Goal: Book appointment/travel/reservation

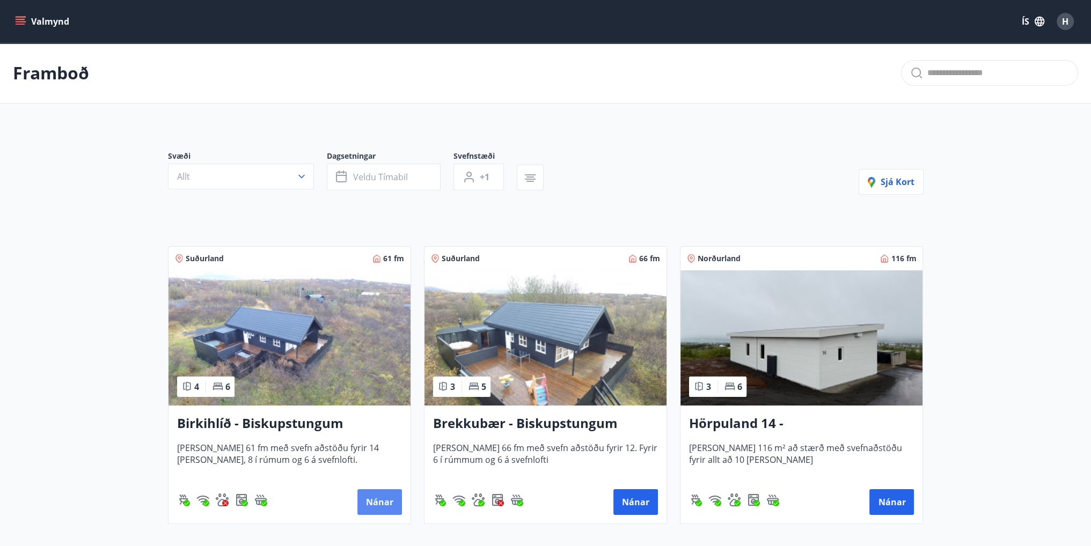
click at [378, 494] on button "Nánar" at bounding box center [379, 502] width 45 height 26
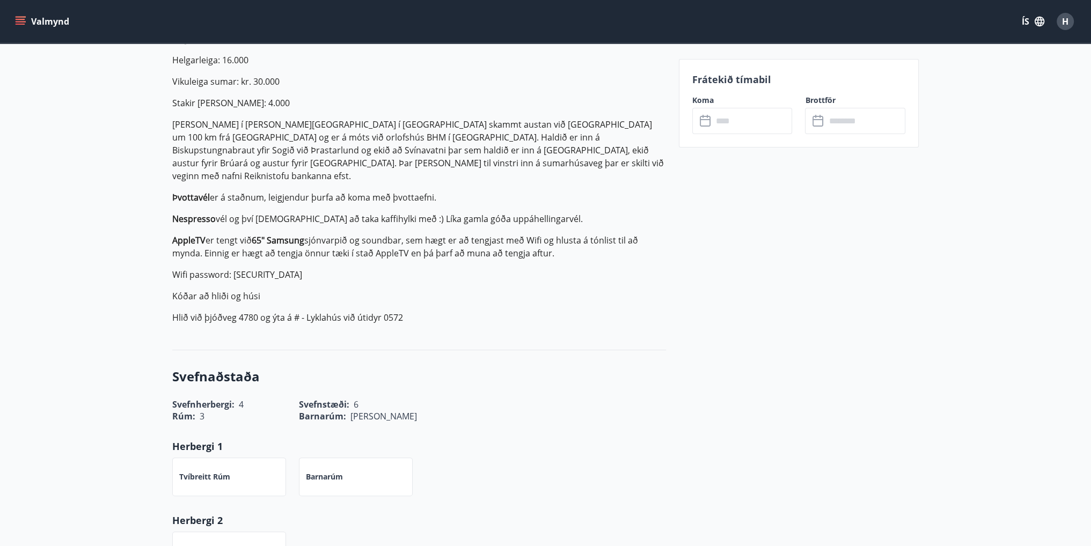
scroll to position [161, 0]
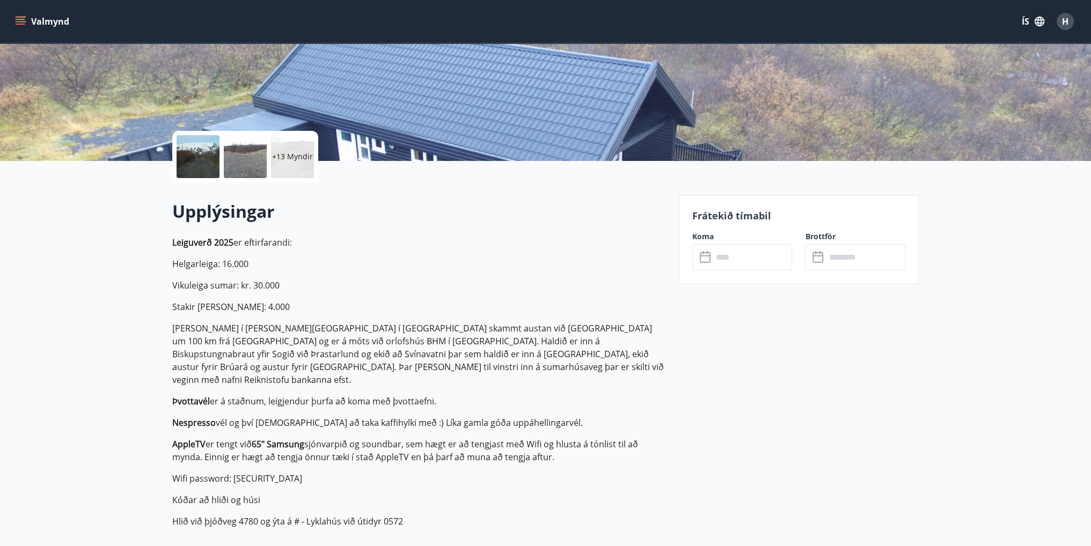
click at [251, 151] on div at bounding box center [245, 156] width 43 height 43
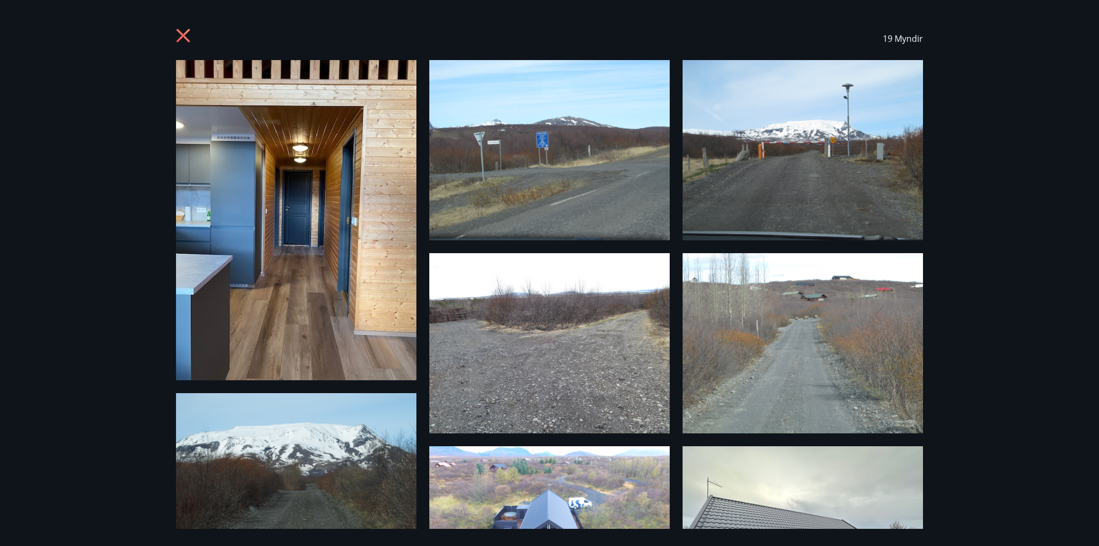
click at [258, 296] on img at bounding box center [296, 220] width 240 height 320
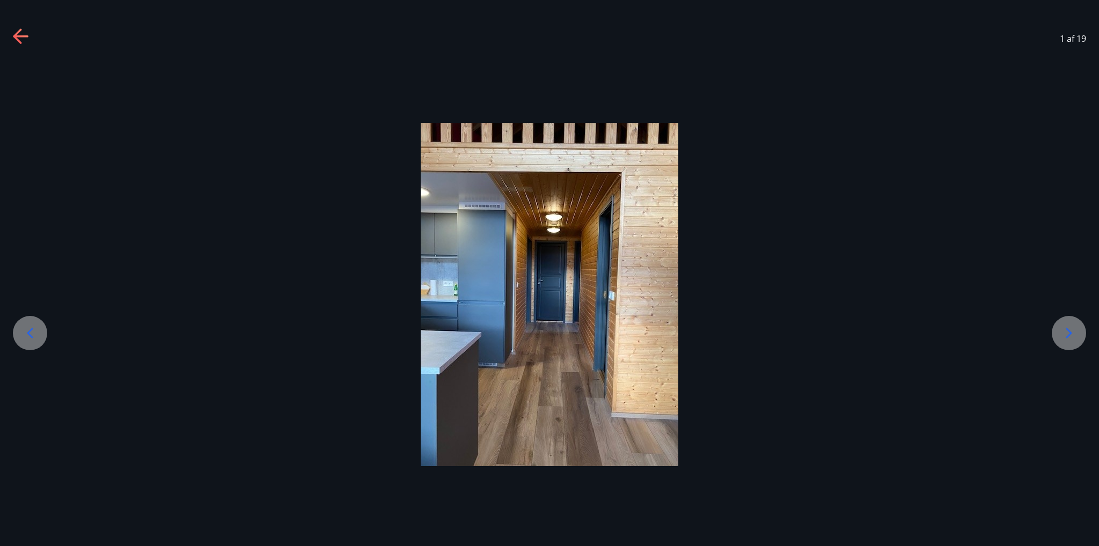
click at [1078, 334] on div at bounding box center [1069, 333] width 34 height 34
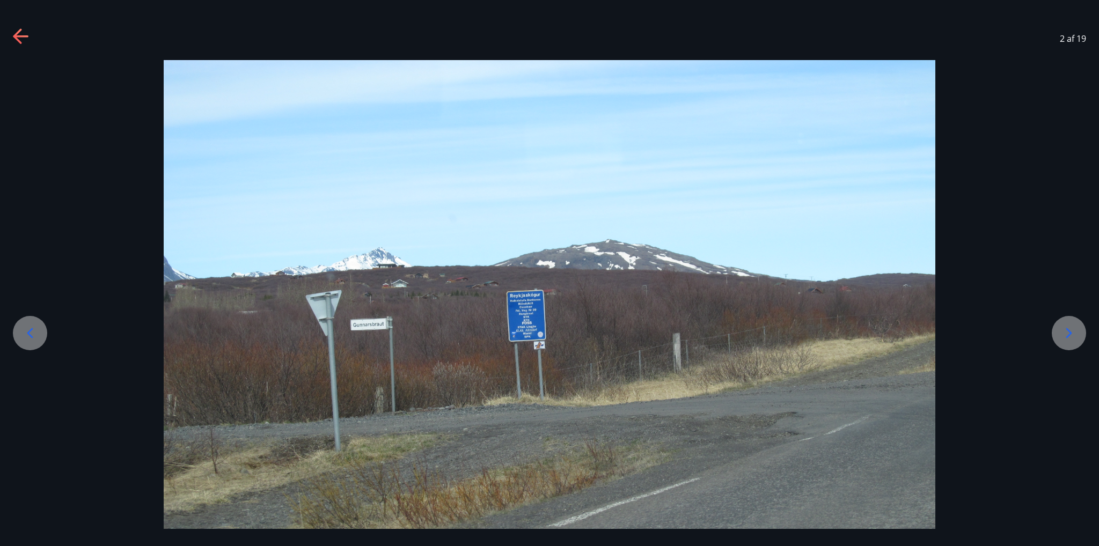
click at [1076, 334] on icon at bounding box center [1069, 333] width 17 height 17
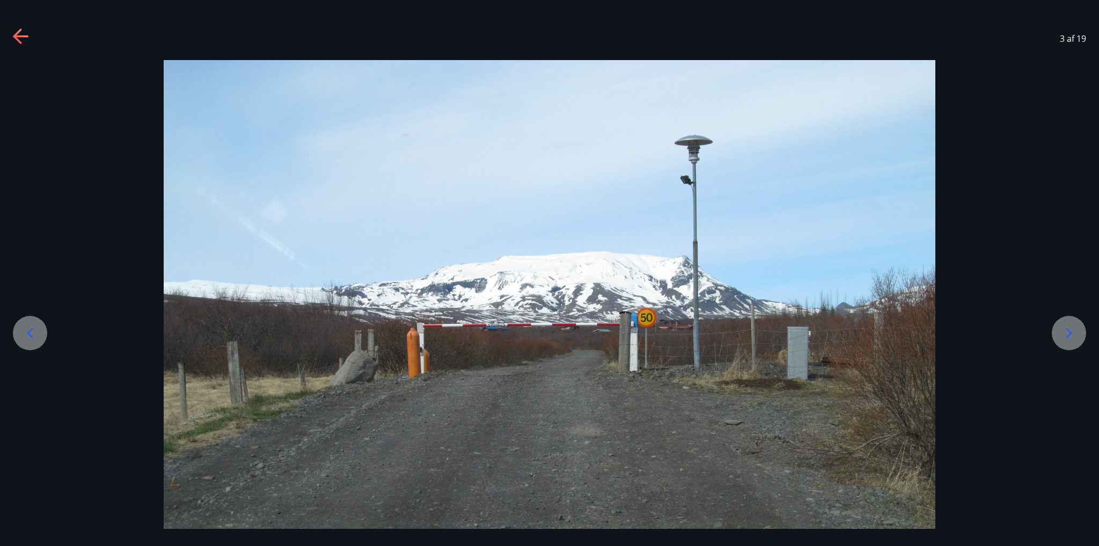
click at [1076, 334] on icon at bounding box center [1069, 333] width 17 height 17
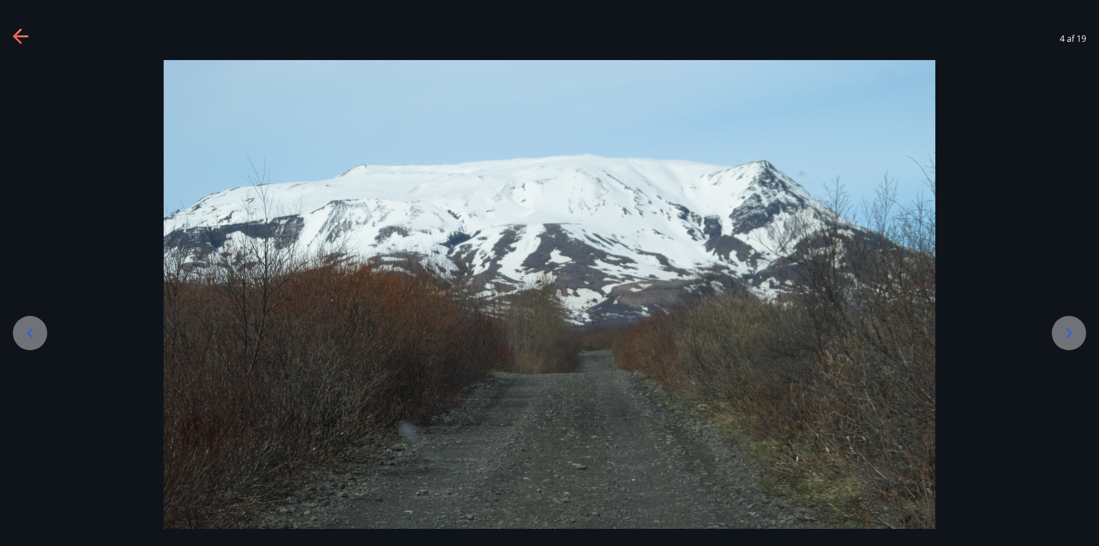
click at [1076, 334] on icon at bounding box center [1069, 333] width 17 height 17
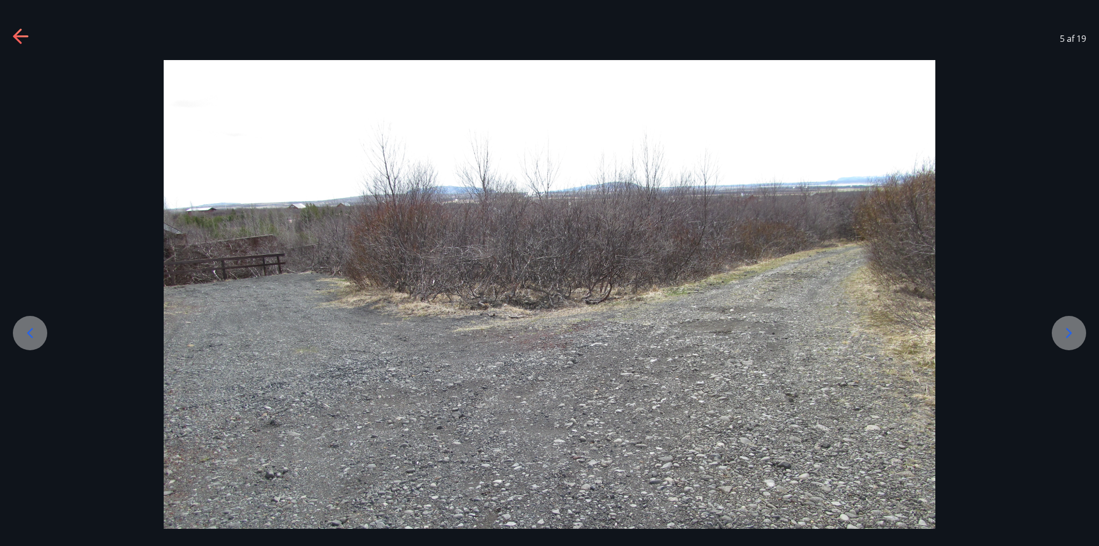
click at [1075, 334] on icon at bounding box center [1069, 333] width 17 height 17
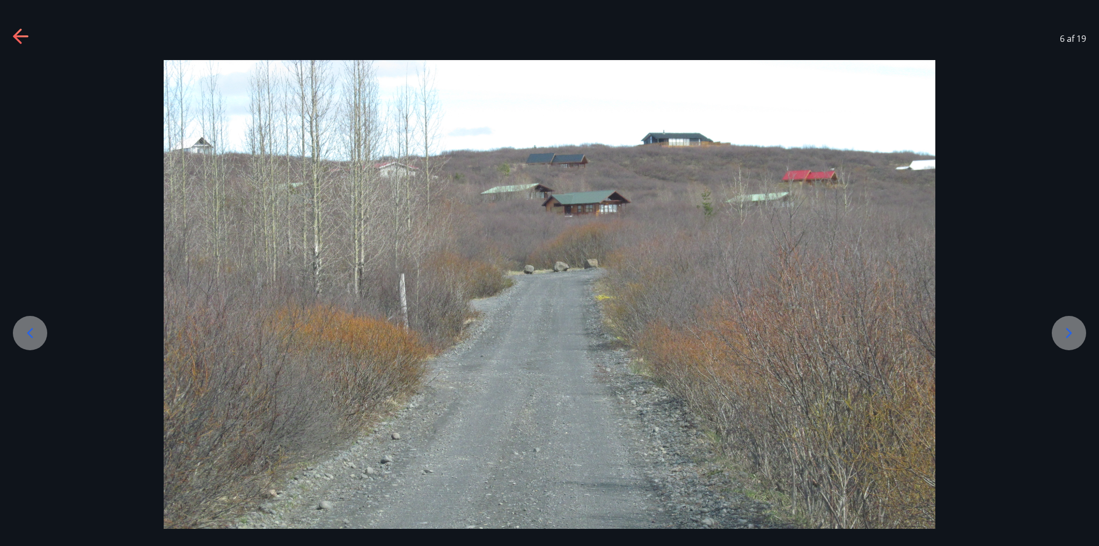
click at [1075, 334] on icon at bounding box center [1069, 333] width 17 height 17
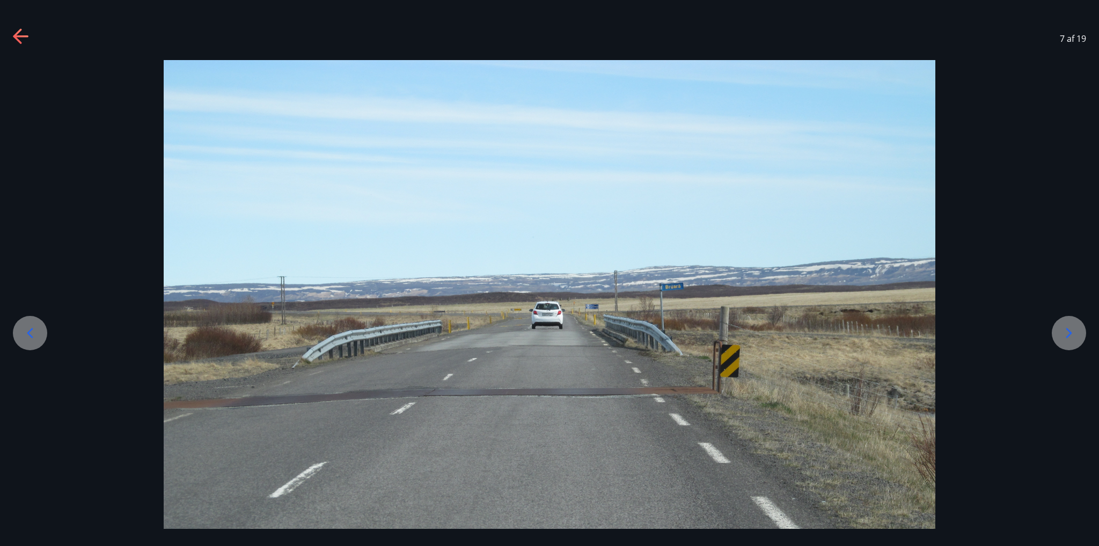
click at [1073, 334] on icon at bounding box center [1069, 333] width 17 height 17
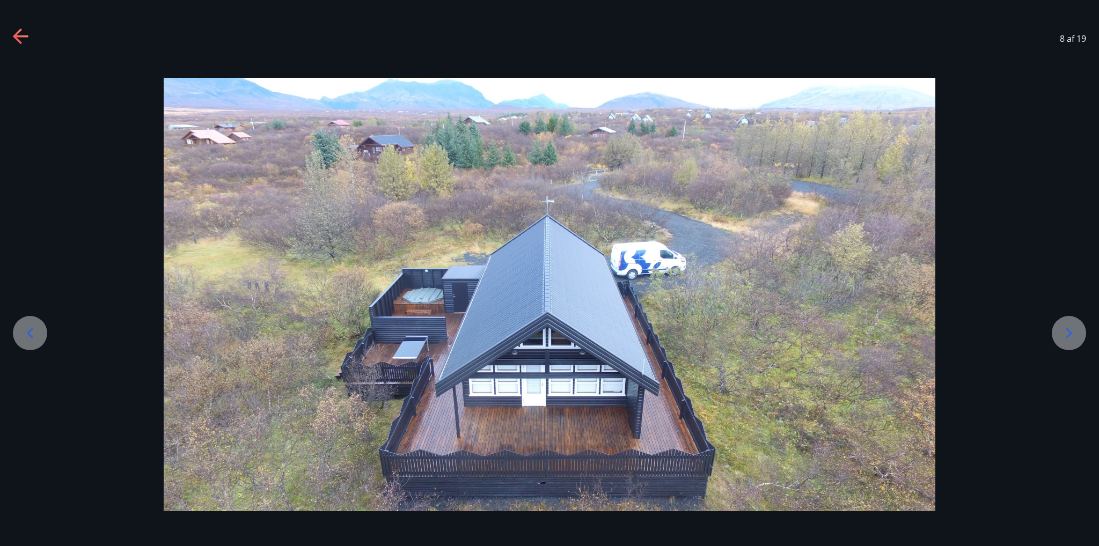
click at [1072, 334] on icon at bounding box center [1069, 333] width 17 height 17
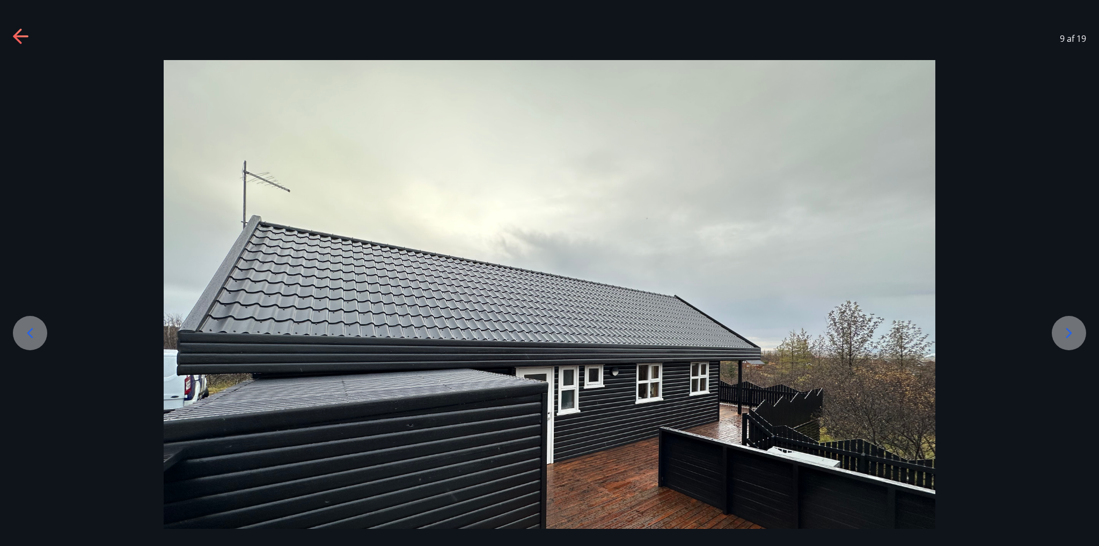
click at [14, 327] on div at bounding box center [30, 333] width 34 height 34
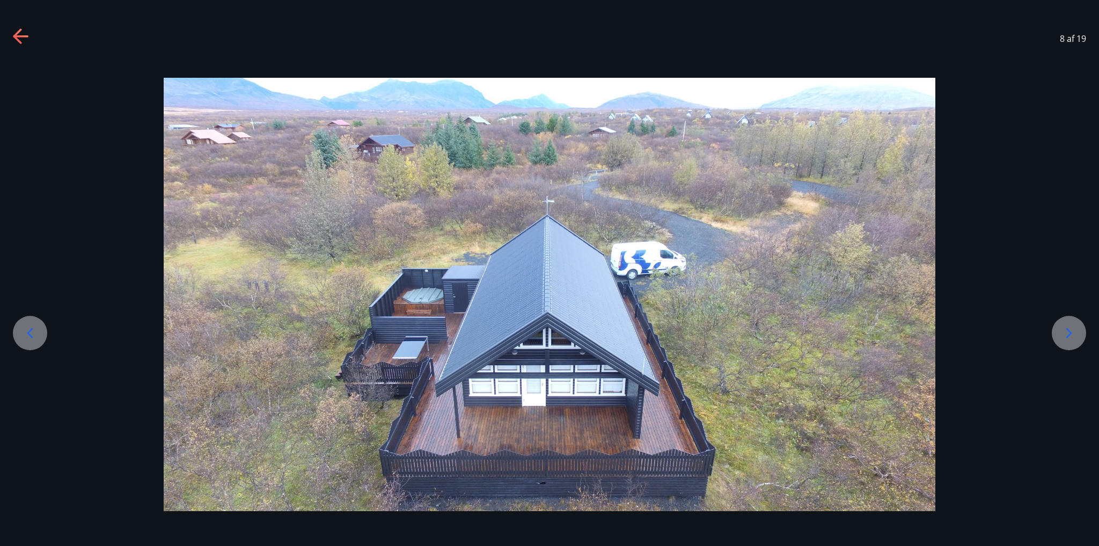
click at [1069, 334] on icon at bounding box center [1069, 333] width 6 height 10
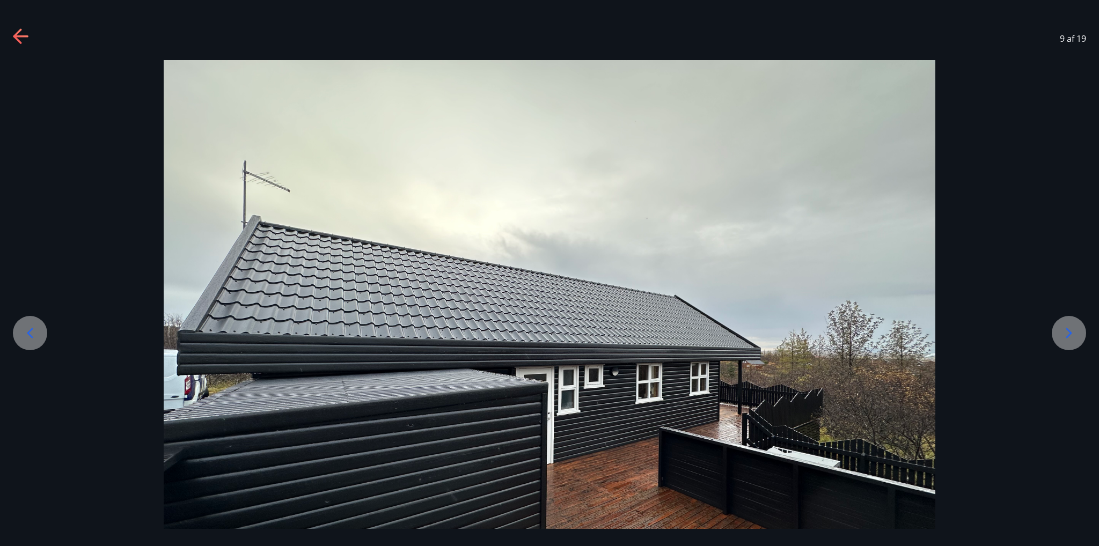
click at [1066, 333] on icon at bounding box center [1069, 333] width 17 height 17
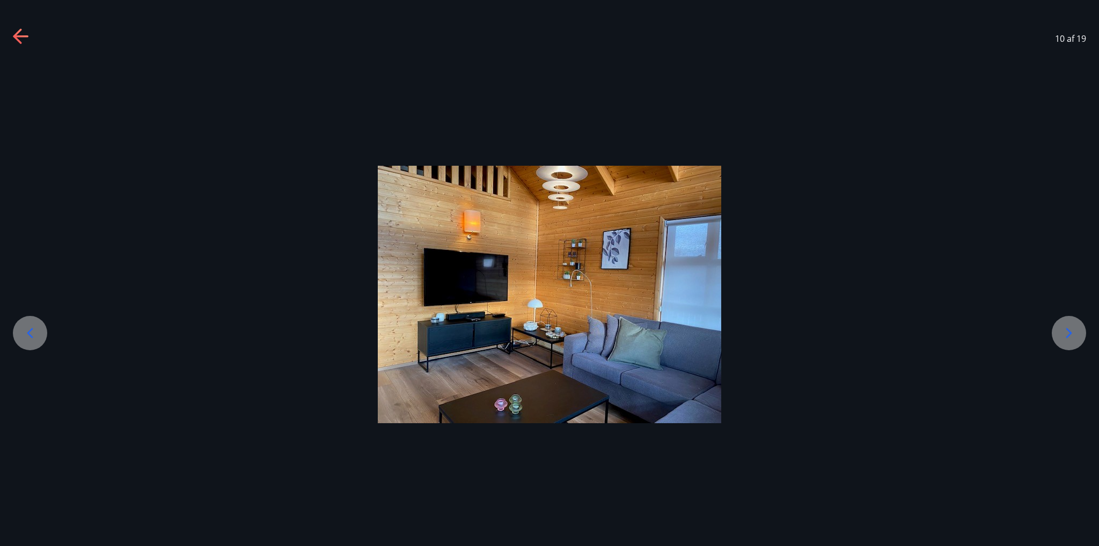
click at [1061, 329] on icon at bounding box center [1069, 333] width 17 height 17
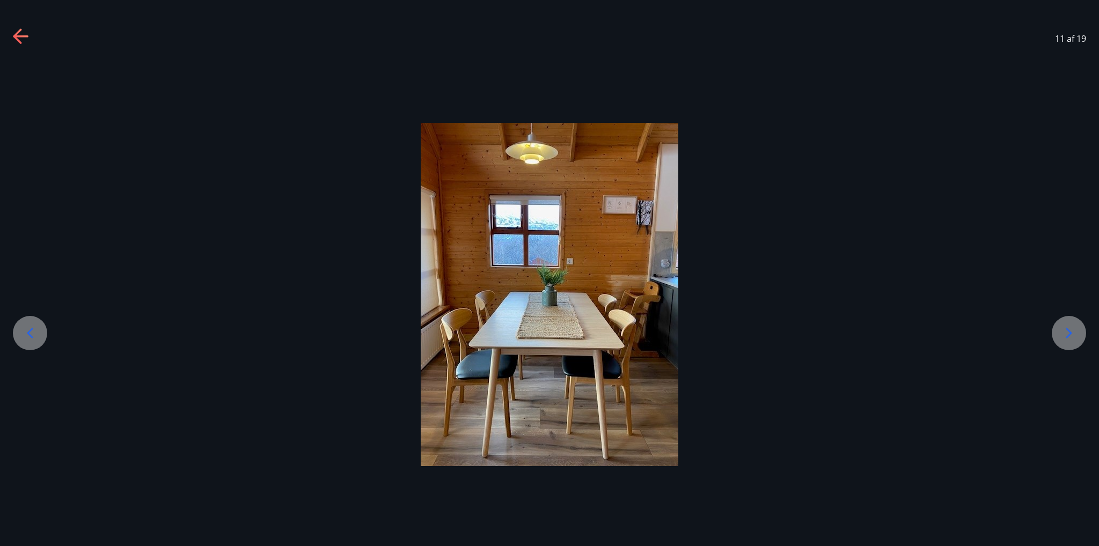
click at [1060, 329] on div at bounding box center [1069, 333] width 34 height 34
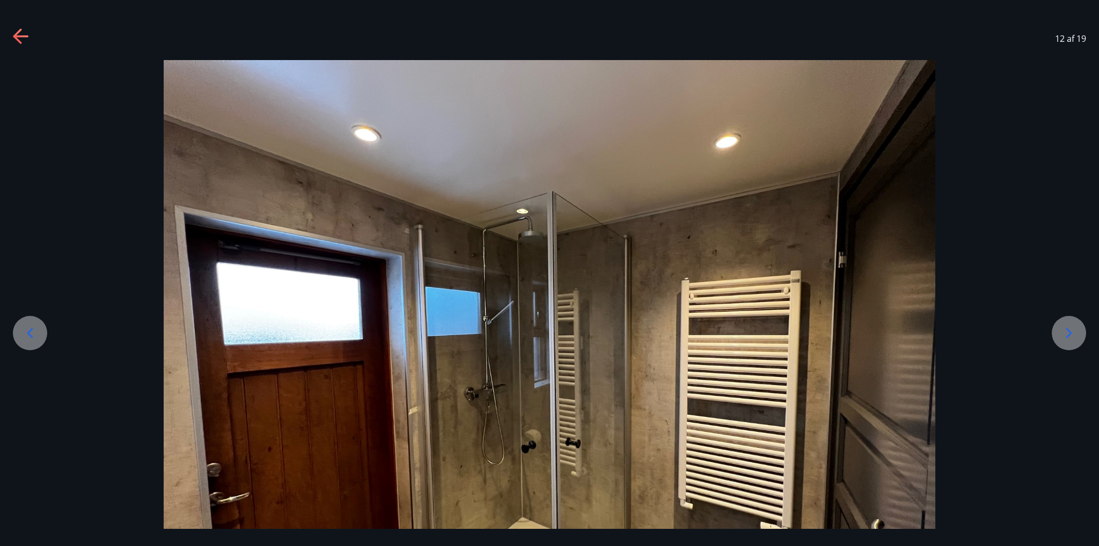
click at [1054, 327] on div at bounding box center [1069, 333] width 34 height 34
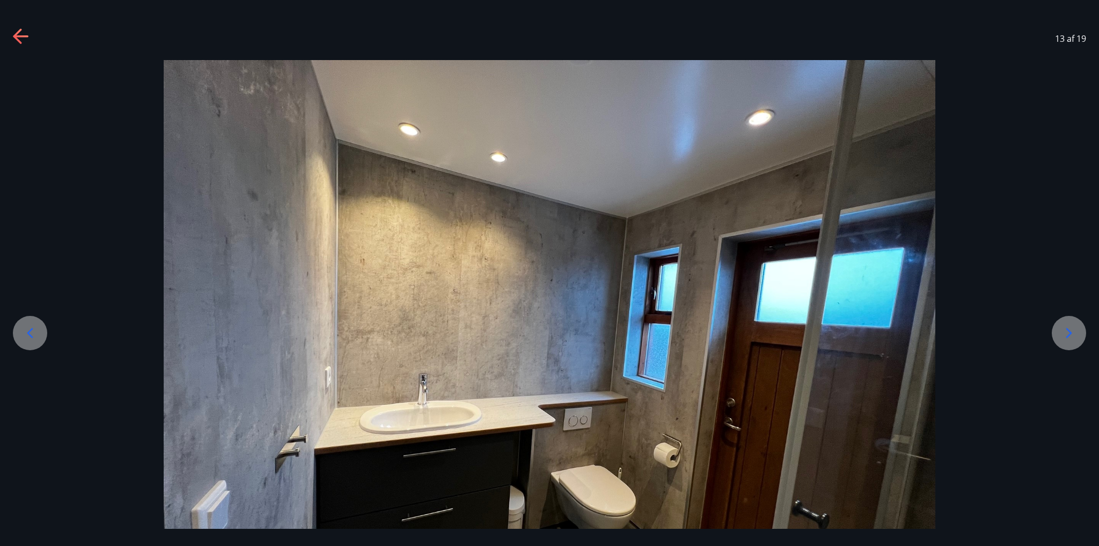
click at [1054, 325] on div at bounding box center [1069, 333] width 34 height 34
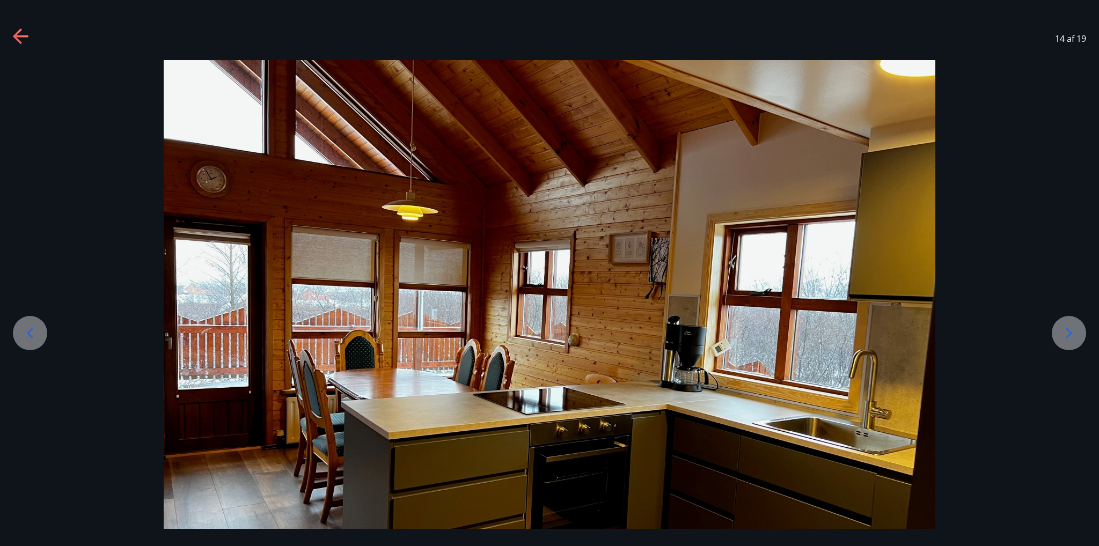
click at [1052, 325] on div at bounding box center [549, 349] width 1099 height 579
click at [1050, 315] on div at bounding box center [549, 349] width 1099 height 579
click at [1059, 322] on div at bounding box center [1069, 333] width 34 height 34
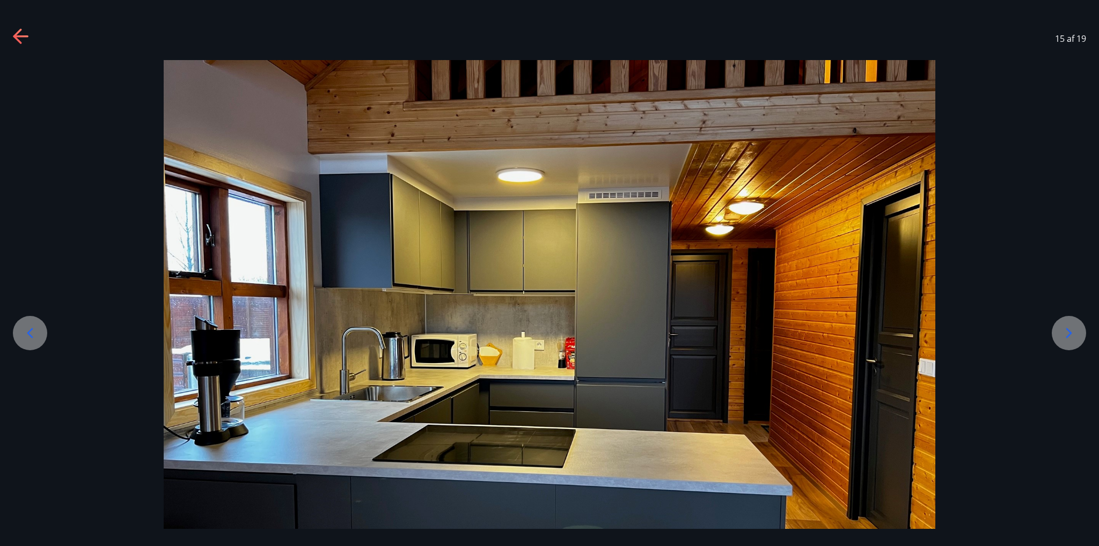
click at [1059, 322] on div at bounding box center [1069, 333] width 34 height 34
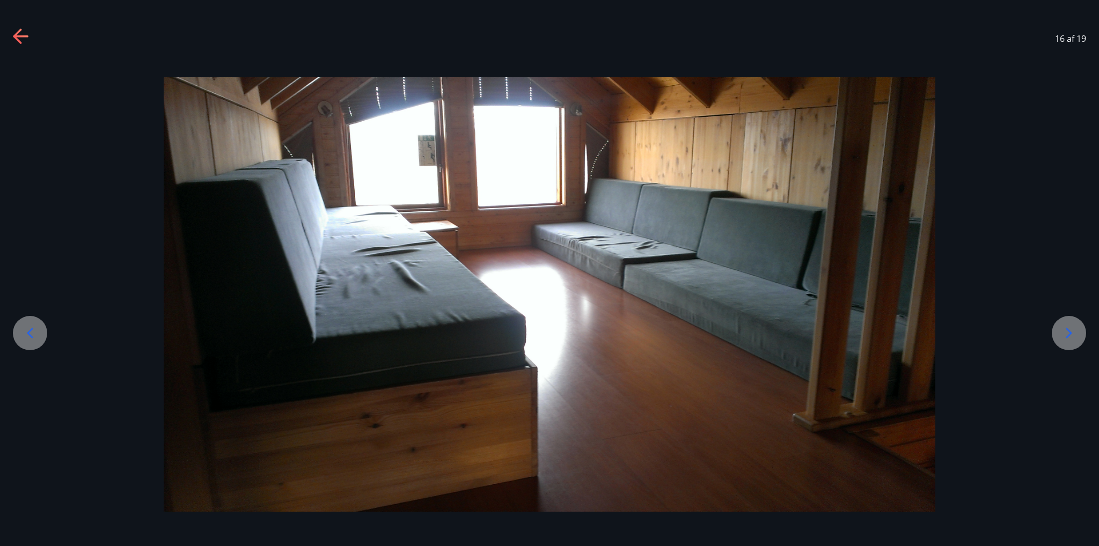
click at [1058, 322] on div at bounding box center [1069, 333] width 34 height 34
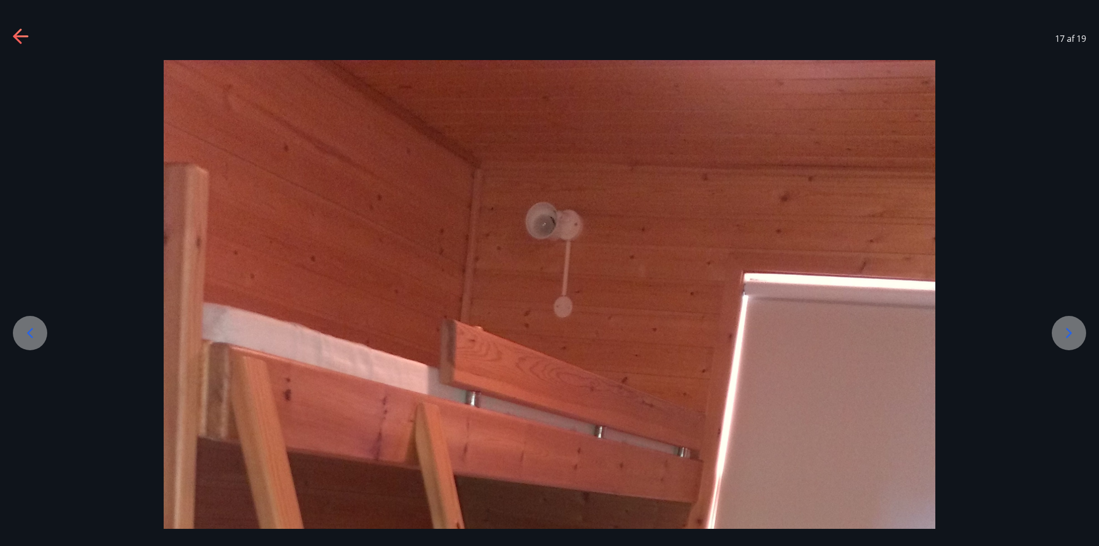
click at [1058, 322] on div at bounding box center [1069, 333] width 34 height 34
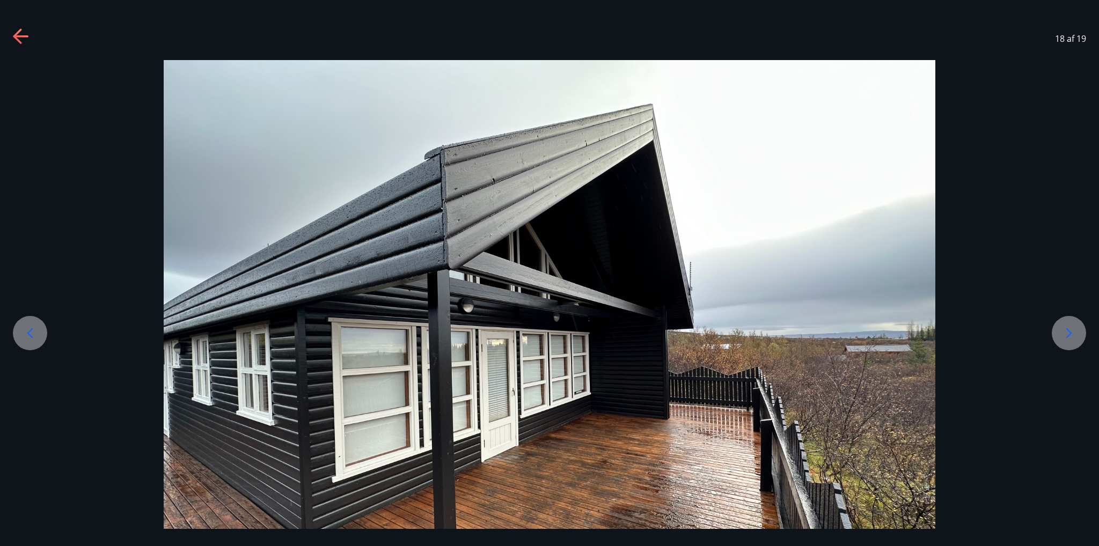
click at [1058, 322] on div at bounding box center [1069, 333] width 34 height 34
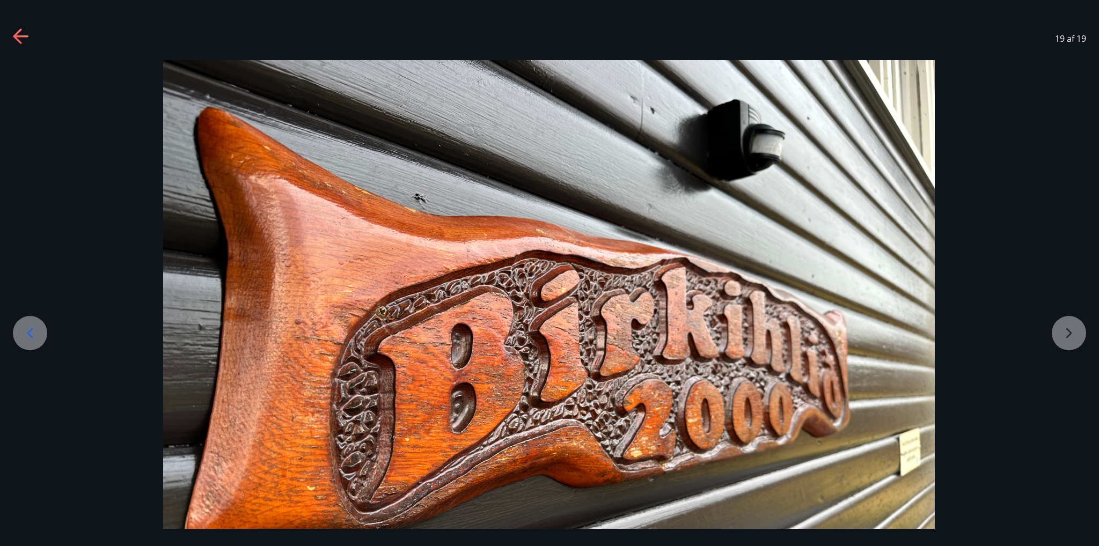
click at [1057, 322] on div at bounding box center [548, 349] width 1099 height 579
click at [1055, 321] on div at bounding box center [549, 349] width 1099 height 579
click at [1063, 334] on div at bounding box center [549, 349] width 1099 height 579
click at [28, 39] on icon at bounding box center [21, 36] width 17 height 17
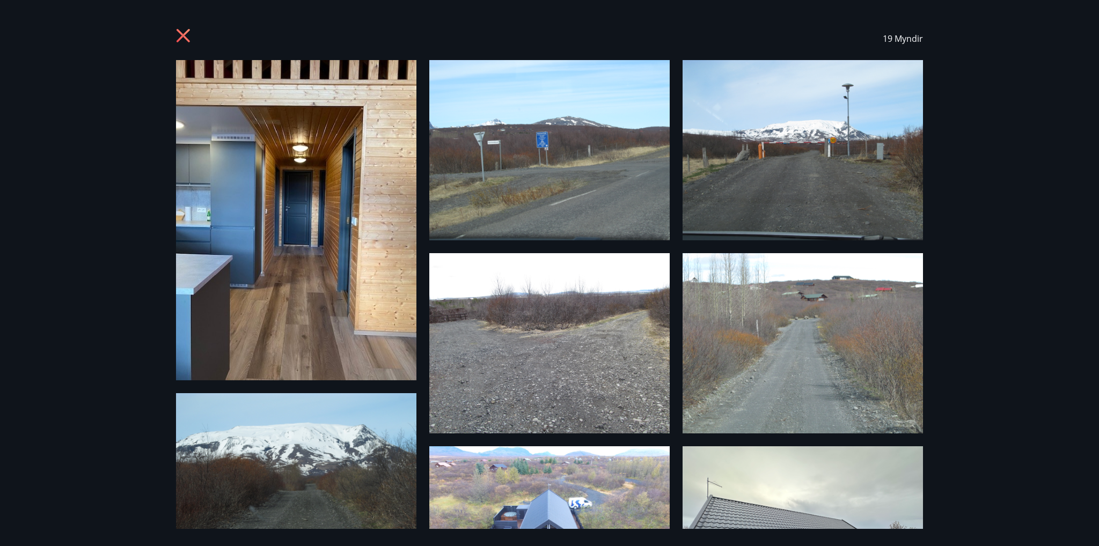
click at [1044, 45] on div "19 Myndir" at bounding box center [549, 273] width 1099 height 546
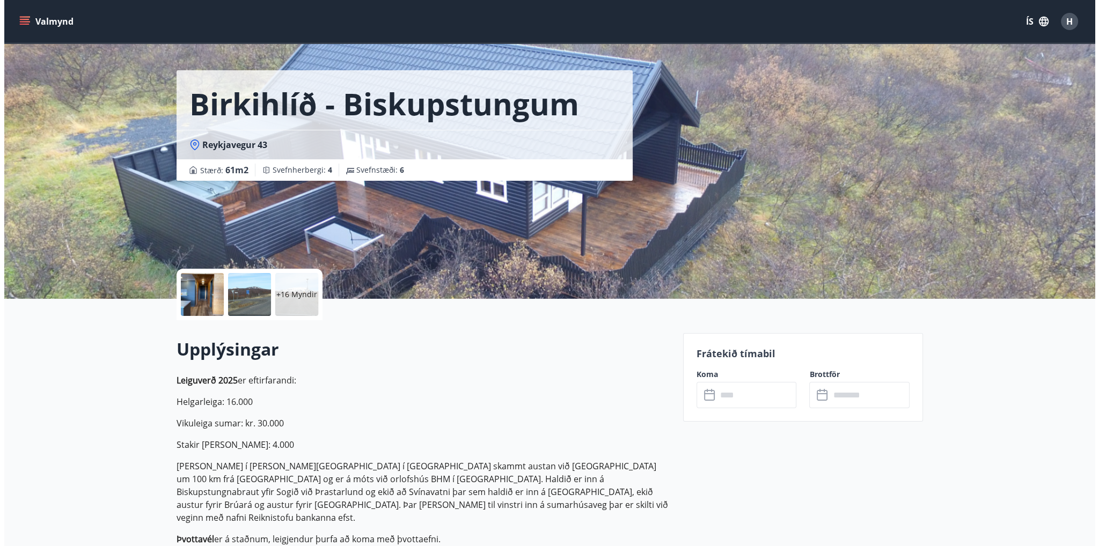
scroll to position [0, 0]
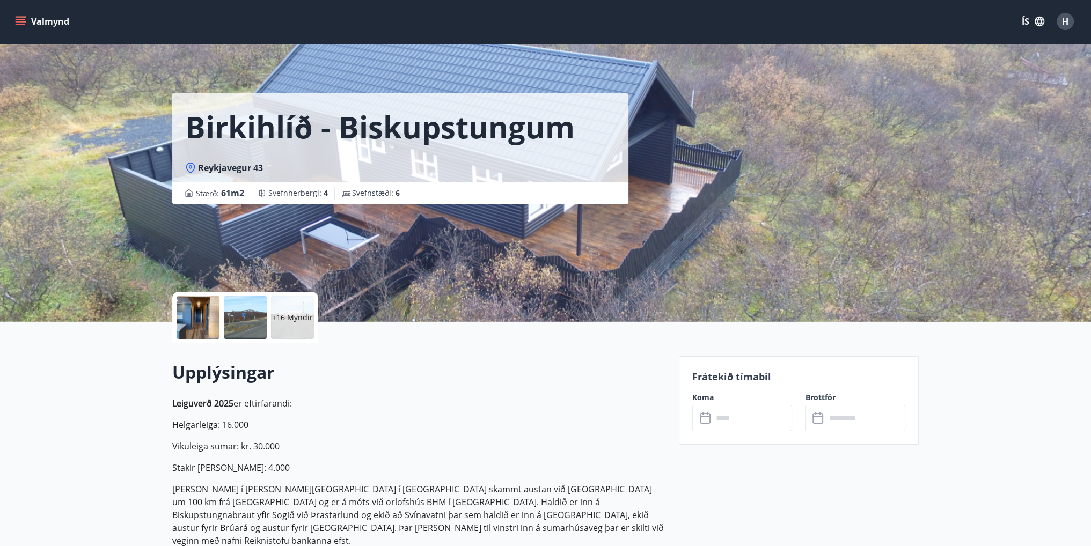
click at [22, 21] on icon "menu" at bounding box center [22, 21] width 12 height 1
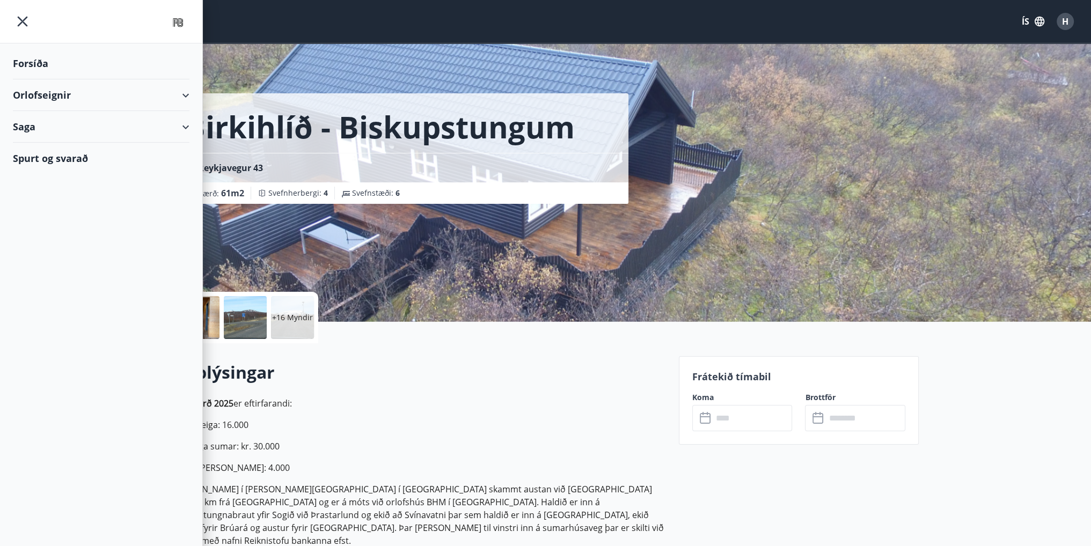
click at [179, 90] on div "Orlofseignir" at bounding box center [101, 95] width 177 height 32
click at [62, 150] on div "Bókunardagatal" at bounding box center [100, 145] width 159 height 23
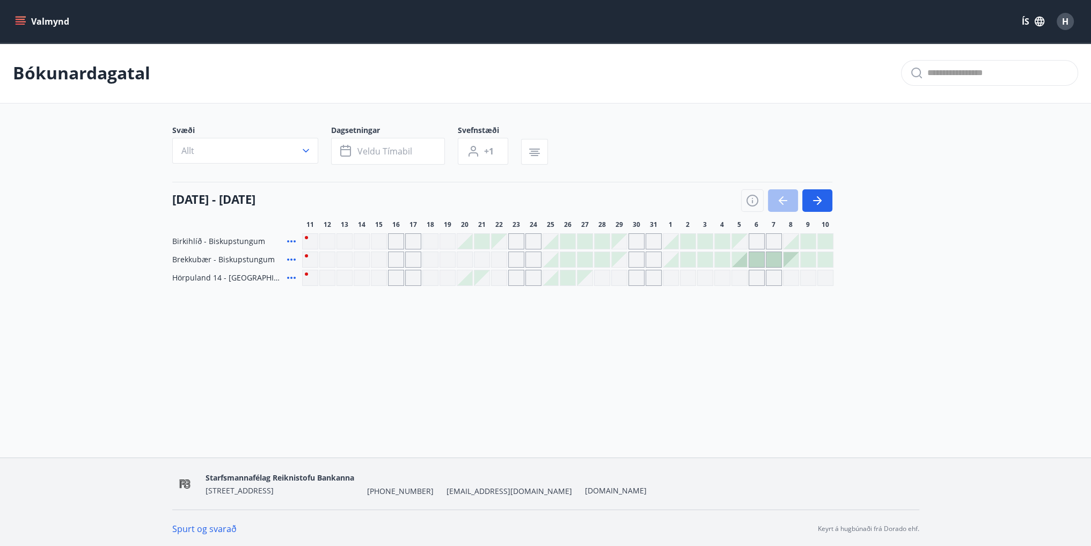
click at [11, 24] on div "Valmynd ÍS H" at bounding box center [545, 21] width 1091 height 43
click at [19, 18] on icon "menu" at bounding box center [20, 21] width 11 height 11
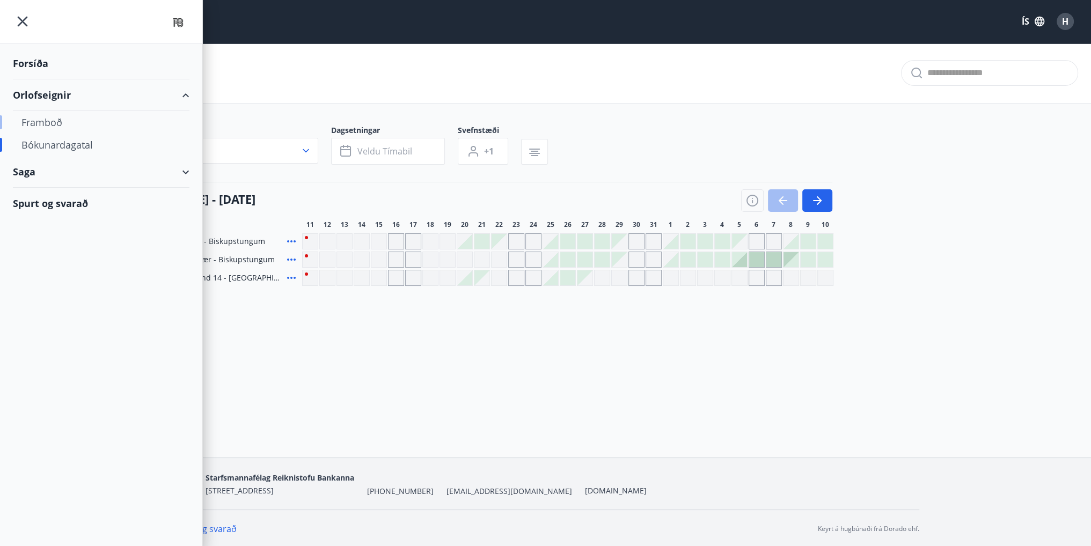
click at [52, 125] on div "Framboð" at bounding box center [100, 122] width 159 height 23
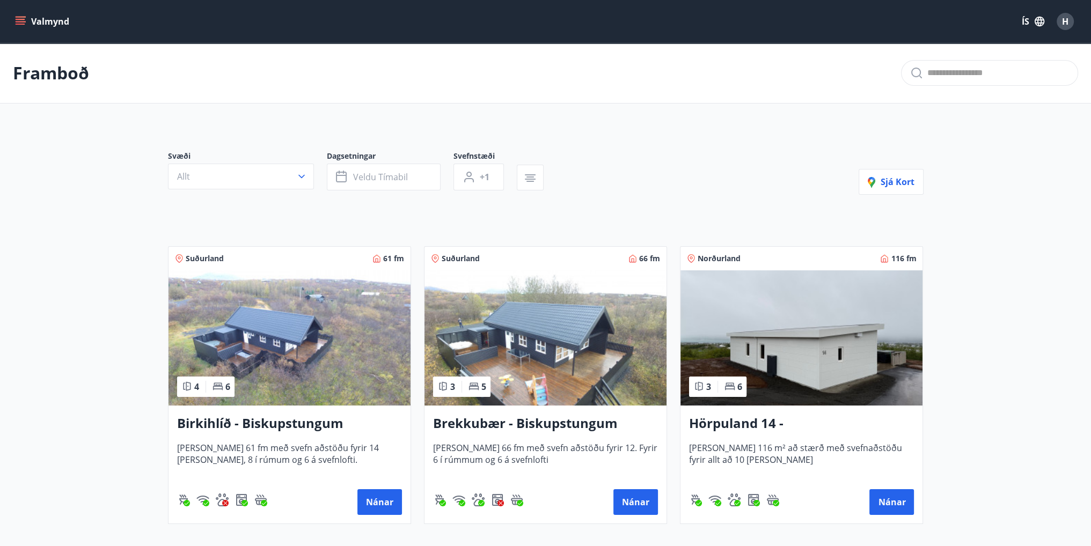
click at [546, 342] on img at bounding box center [546, 338] width 242 height 135
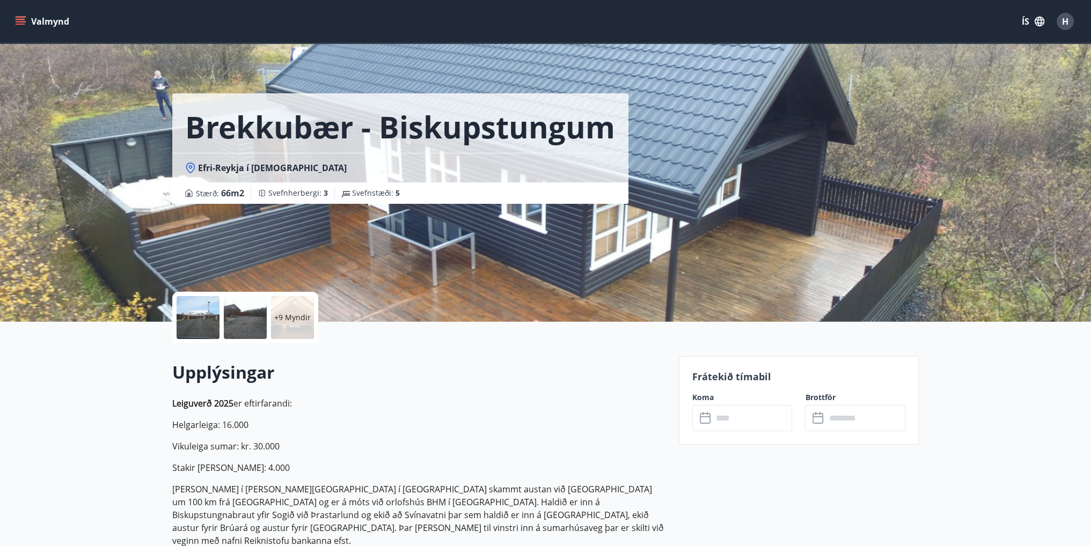
click at [205, 323] on div at bounding box center [198, 317] width 43 height 43
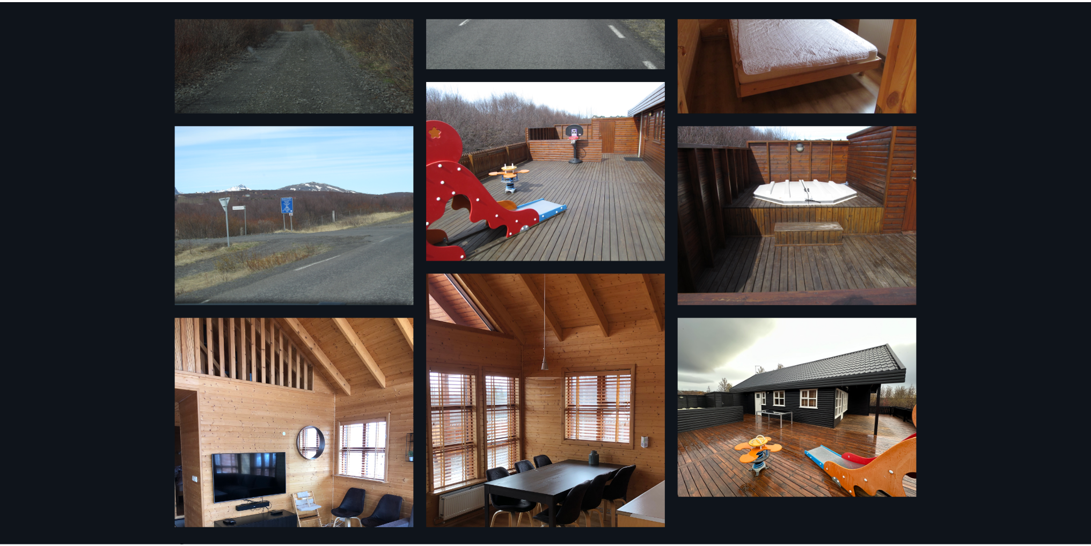
scroll to position [306, 0]
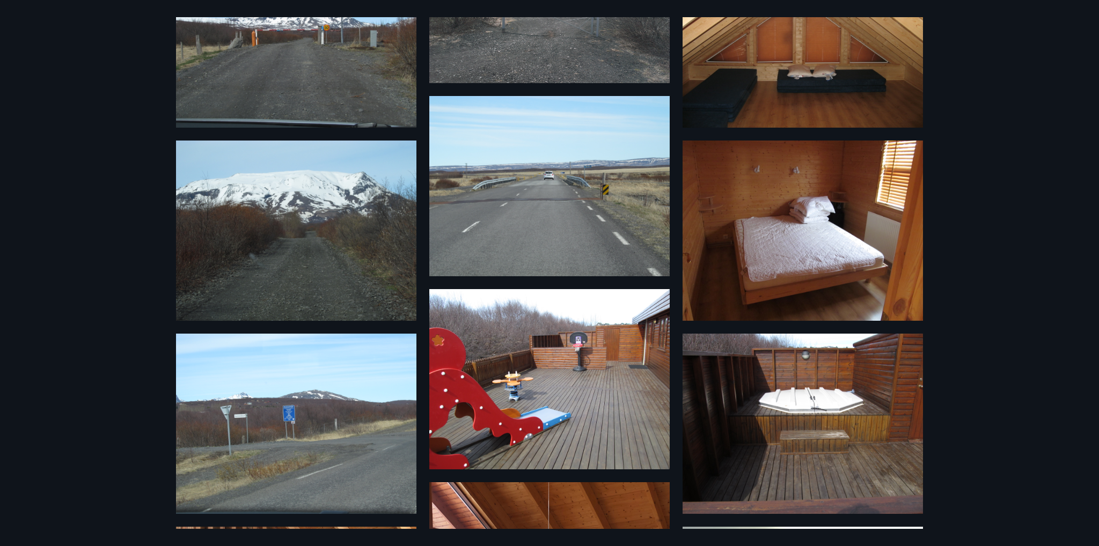
click at [89, 206] on div "15 Myndir" at bounding box center [549, 273] width 1099 height 546
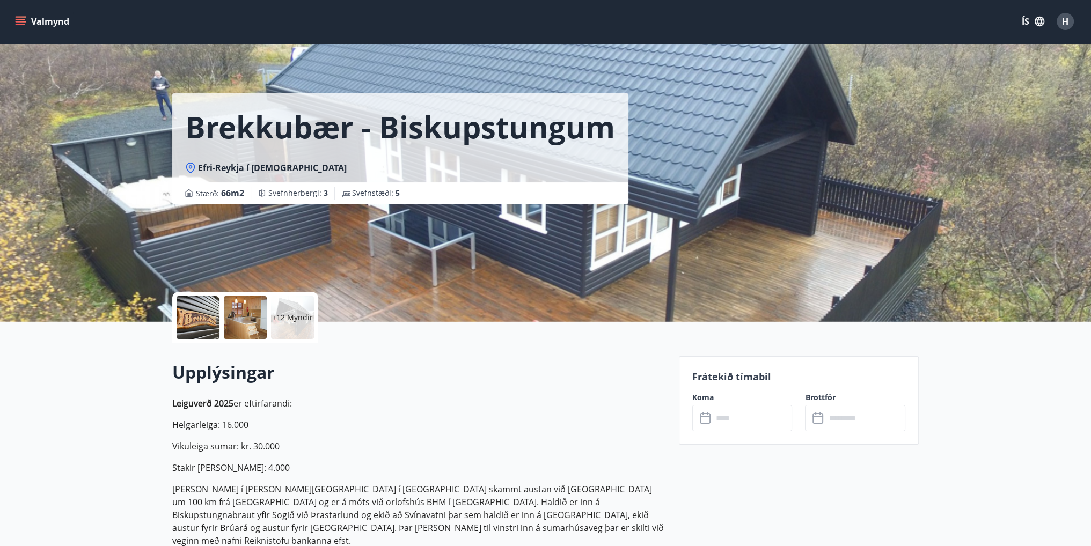
click at [10, 29] on div "Valmynd ÍS H" at bounding box center [545, 21] width 1091 height 43
click at [30, 17] on button "Valmynd" at bounding box center [43, 21] width 61 height 19
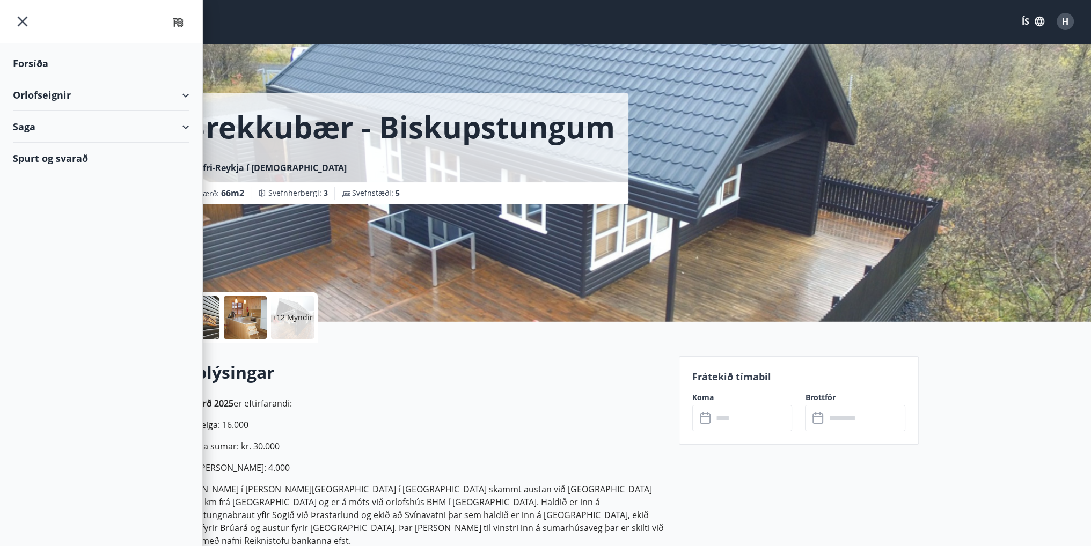
click at [182, 94] on div "Orlofseignir" at bounding box center [101, 95] width 177 height 32
click at [42, 125] on div "Framboð" at bounding box center [100, 122] width 159 height 23
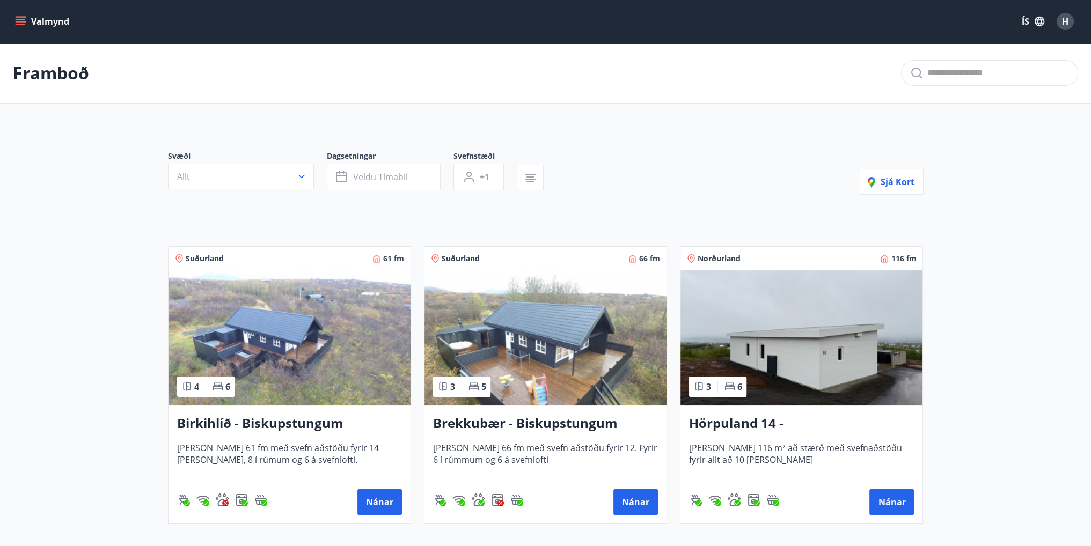
click at [318, 372] on img at bounding box center [290, 338] width 242 height 135
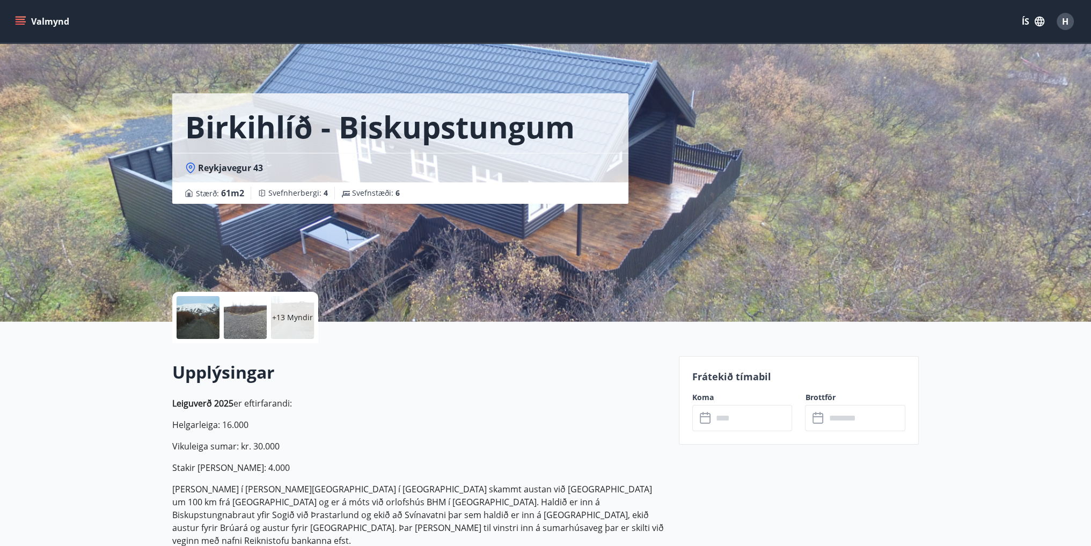
click at [4, 22] on div "Valmynd ÍS H" at bounding box center [545, 21] width 1091 height 43
click at [21, 27] on button "Valmynd" at bounding box center [43, 21] width 61 height 19
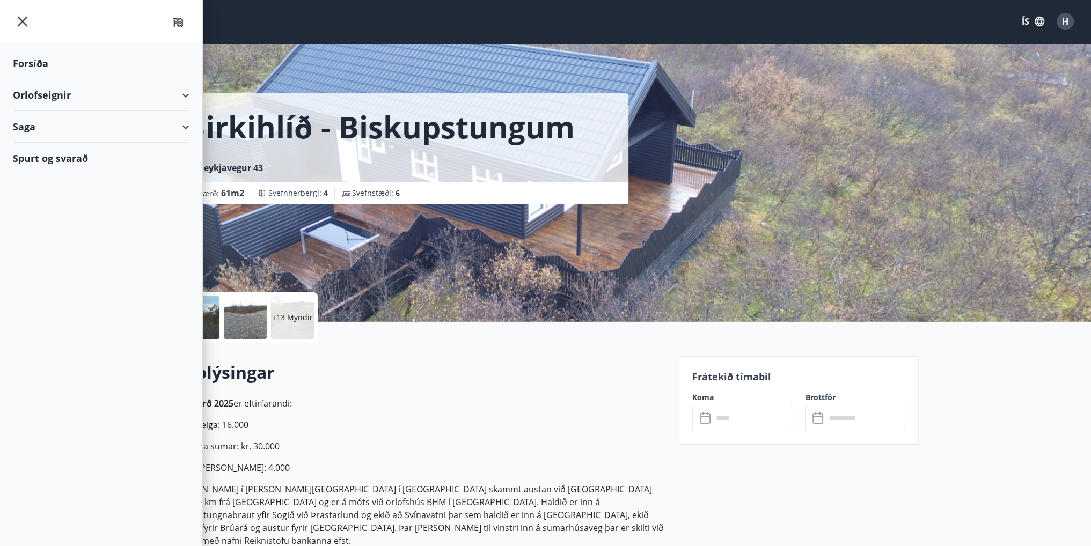
click at [74, 98] on div "Orlofseignir" at bounding box center [101, 95] width 177 height 32
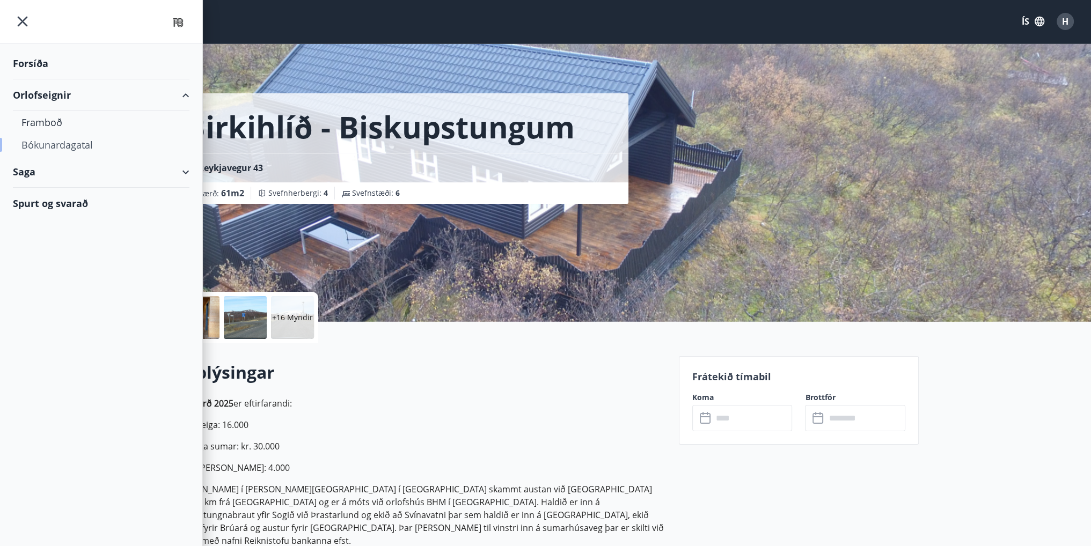
click at [73, 147] on div "Bókunardagatal" at bounding box center [100, 145] width 159 height 23
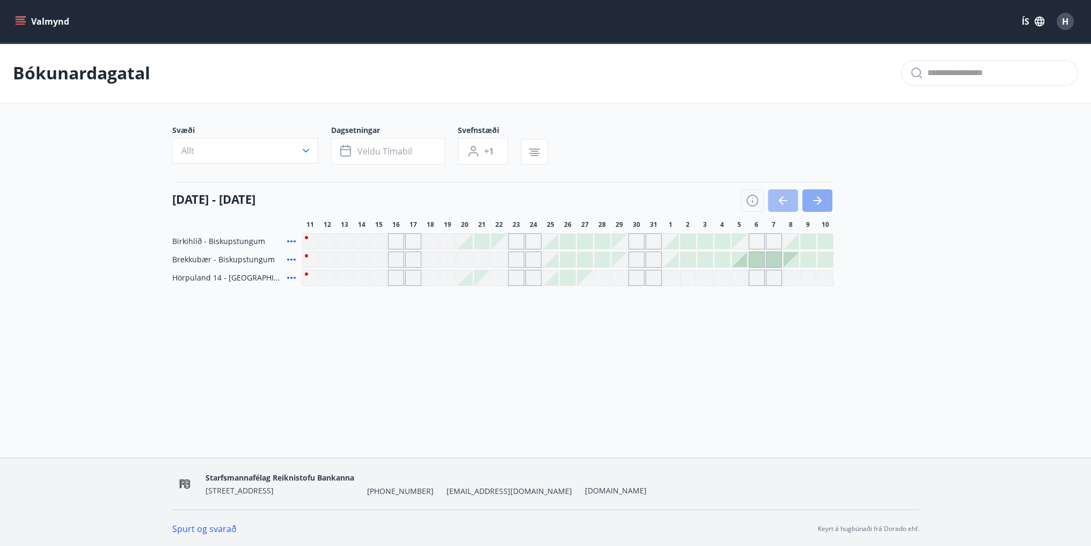
click at [824, 198] on button "button" at bounding box center [817, 200] width 30 height 23
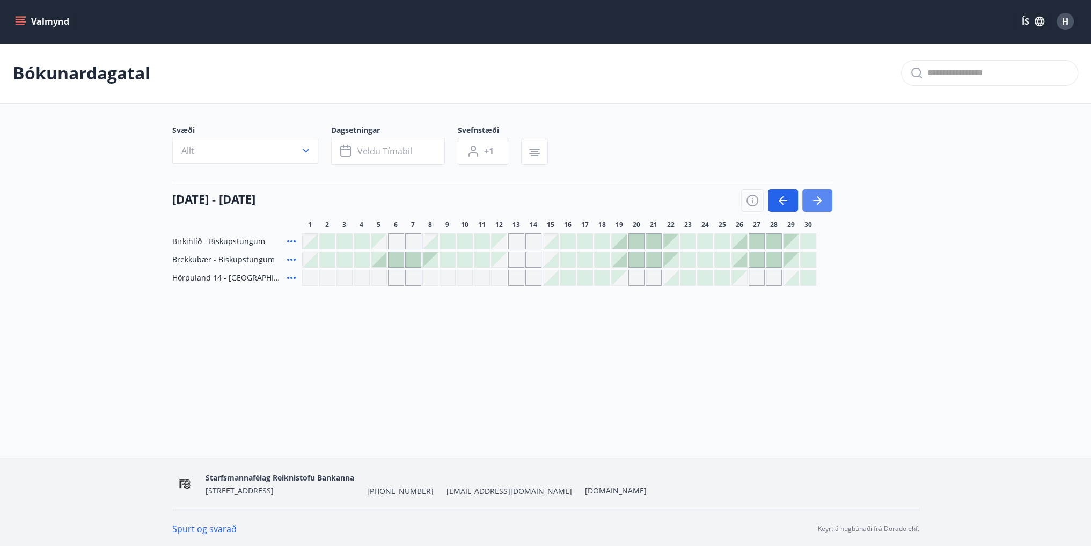
click at [827, 195] on button "button" at bounding box center [817, 200] width 30 height 23
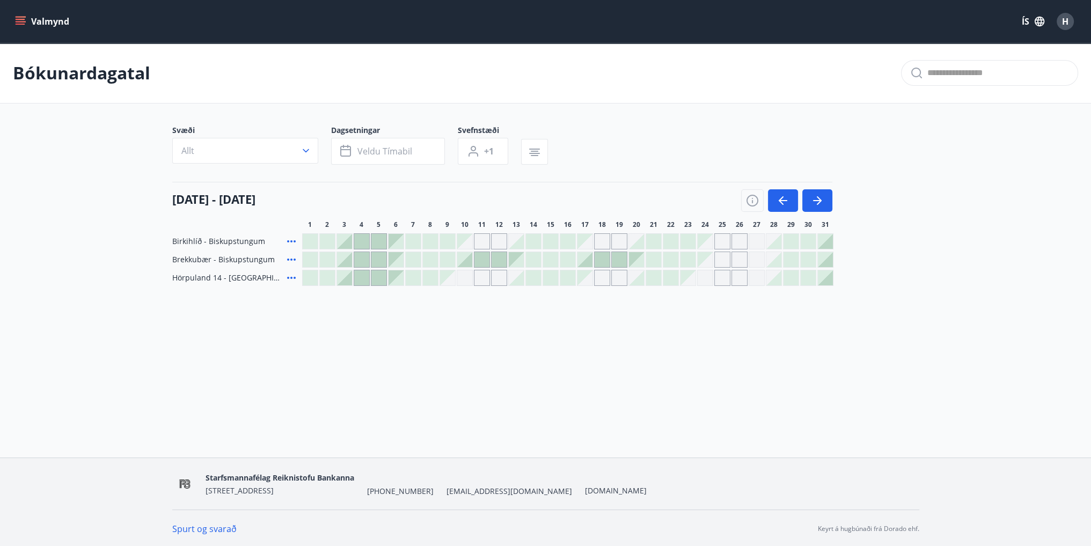
click at [345, 238] on div at bounding box center [344, 241] width 15 height 15
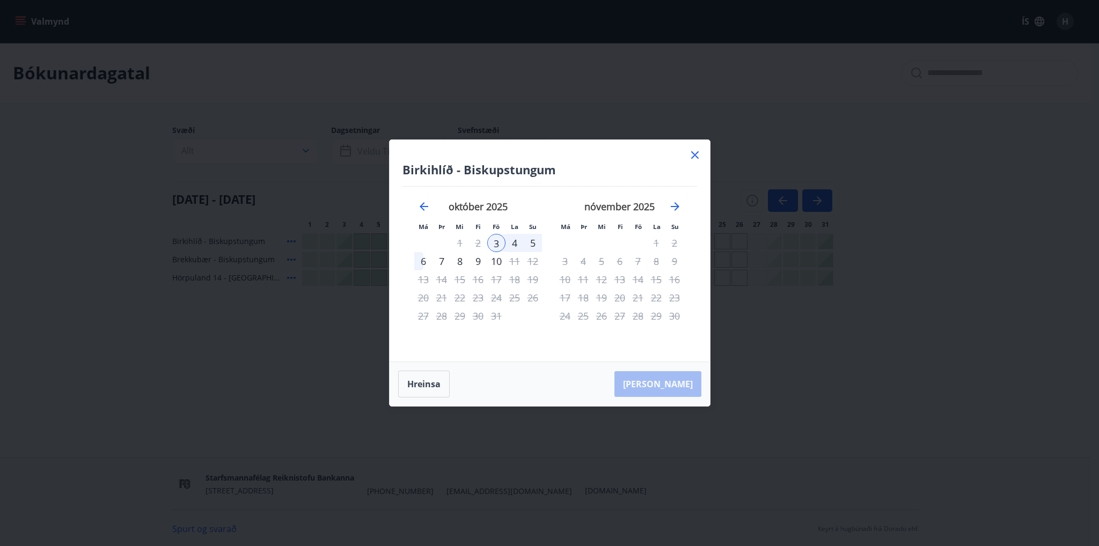
click at [515, 242] on div "4" at bounding box center [515, 243] width 18 height 18
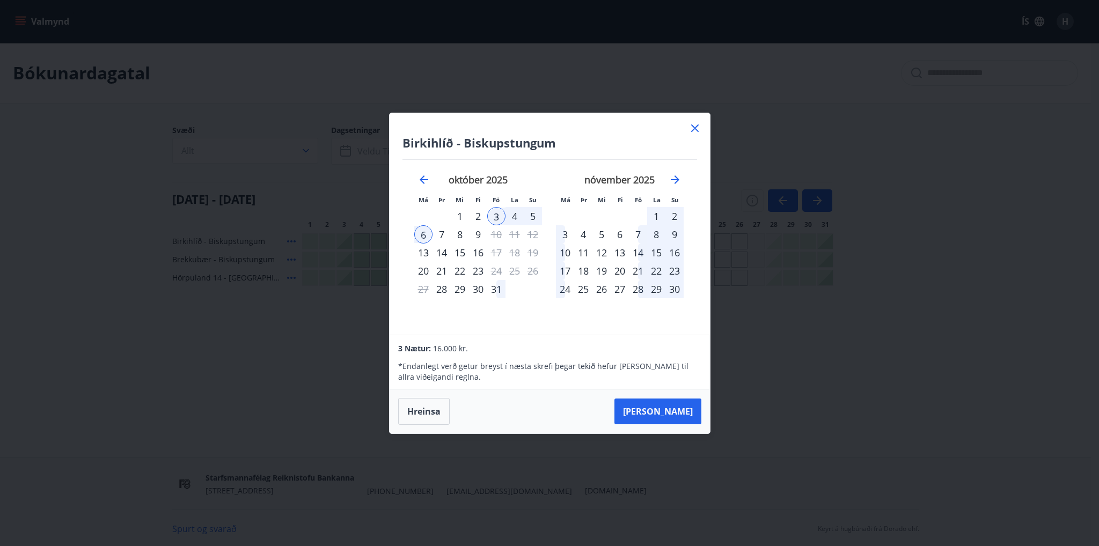
click at [535, 216] on div "5" at bounding box center [533, 216] width 18 height 18
click at [530, 213] on div "5" at bounding box center [533, 216] width 18 height 18
click at [492, 215] on div "3" at bounding box center [496, 216] width 18 height 18
click at [677, 406] on button "Taka Frá" at bounding box center [658, 412] width 87 height 26
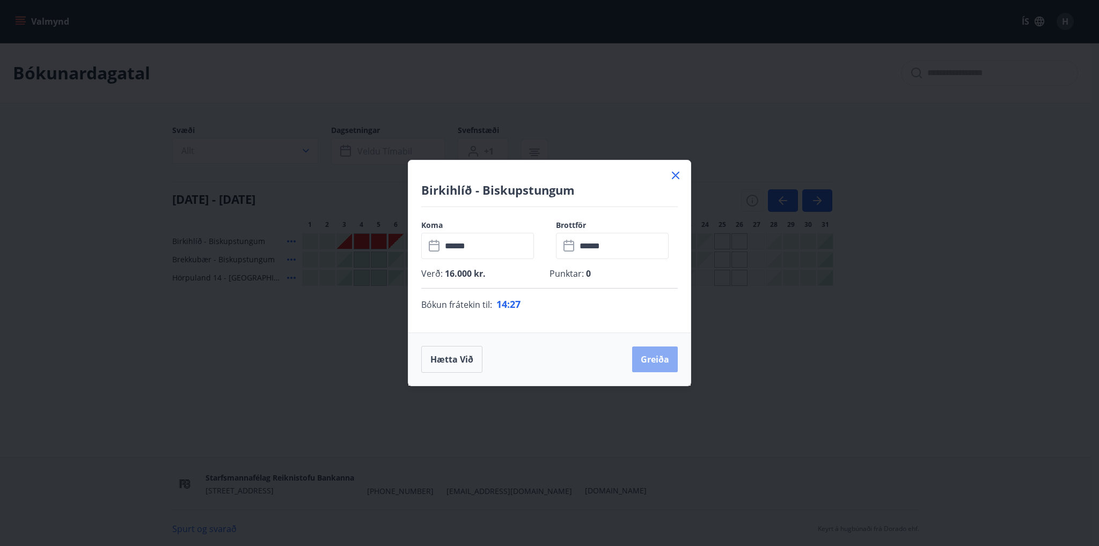
click at [666, 361] on button "Greiða" at bounding box center [655, 360] width 46 height 26
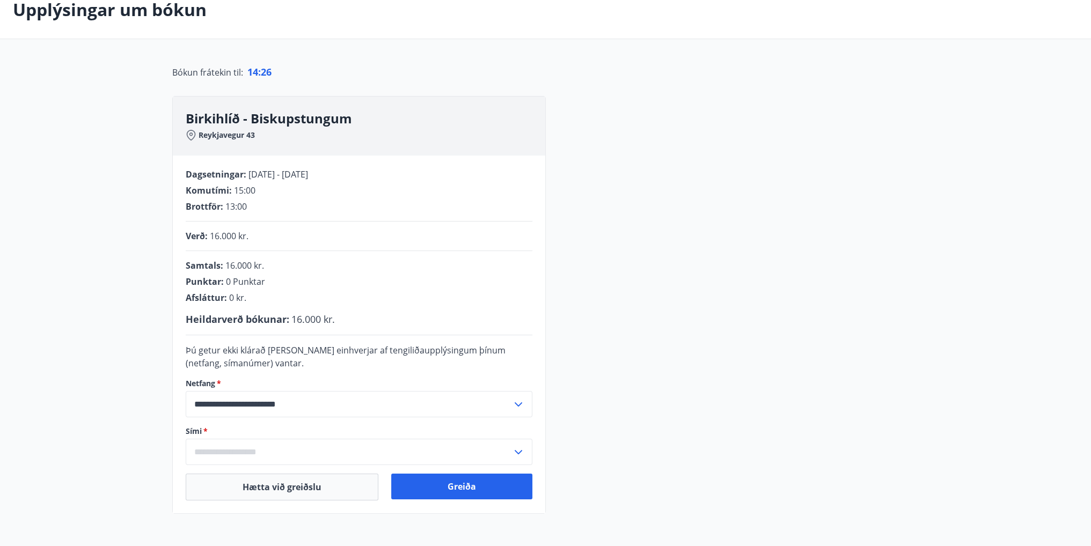
scroll to position [163, 0]
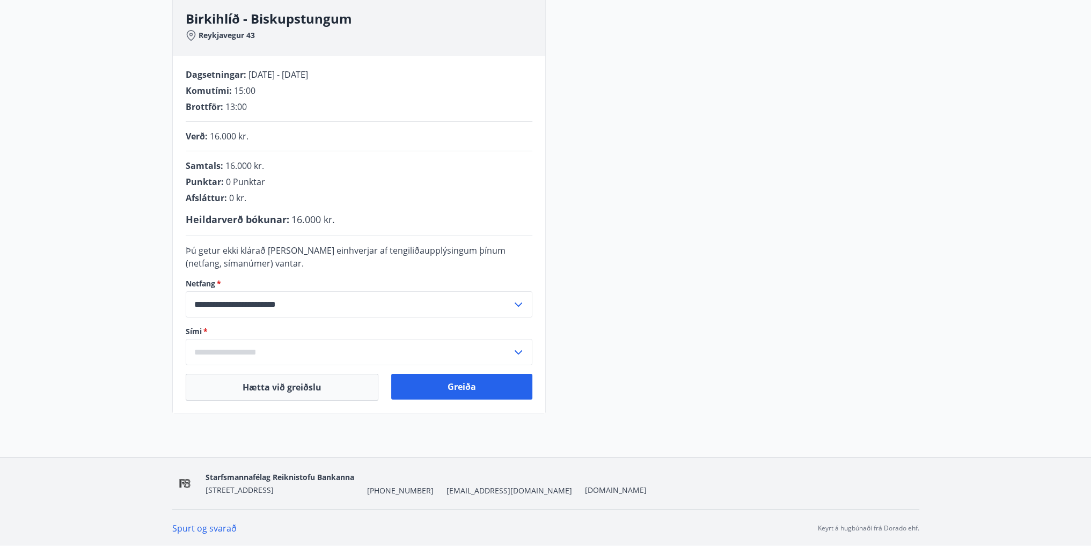
click at [247, 348] on input "text" at bounding box center [349, 352] width 326 height 26
click at [230, 375] on li "Skrá nýtt símanúmer" at bounding box center [359, 374] width 346 height 19
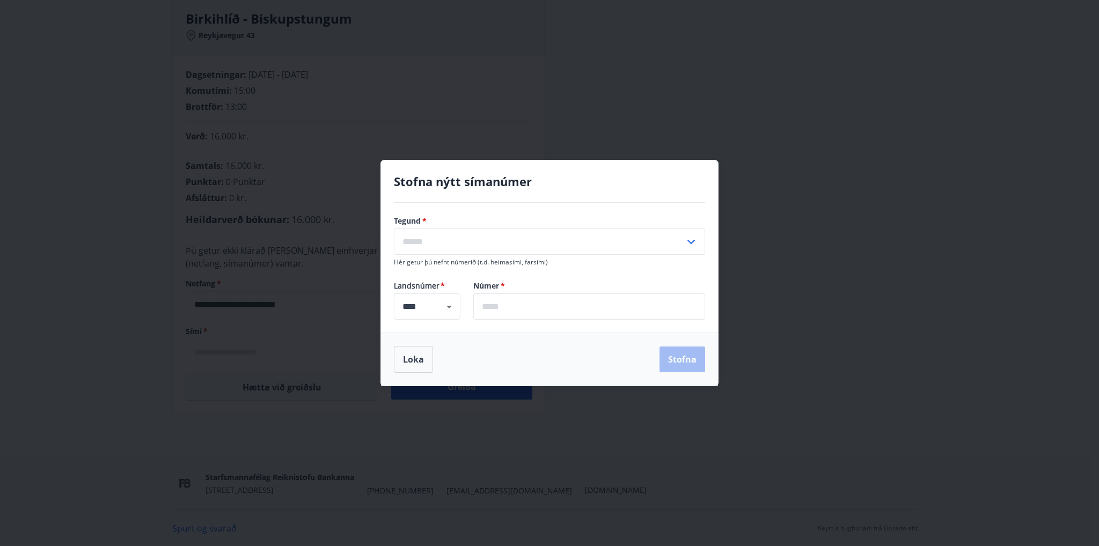
click at [516, 242] on input "text" at bounding box center [539, 242] width 291 height 26
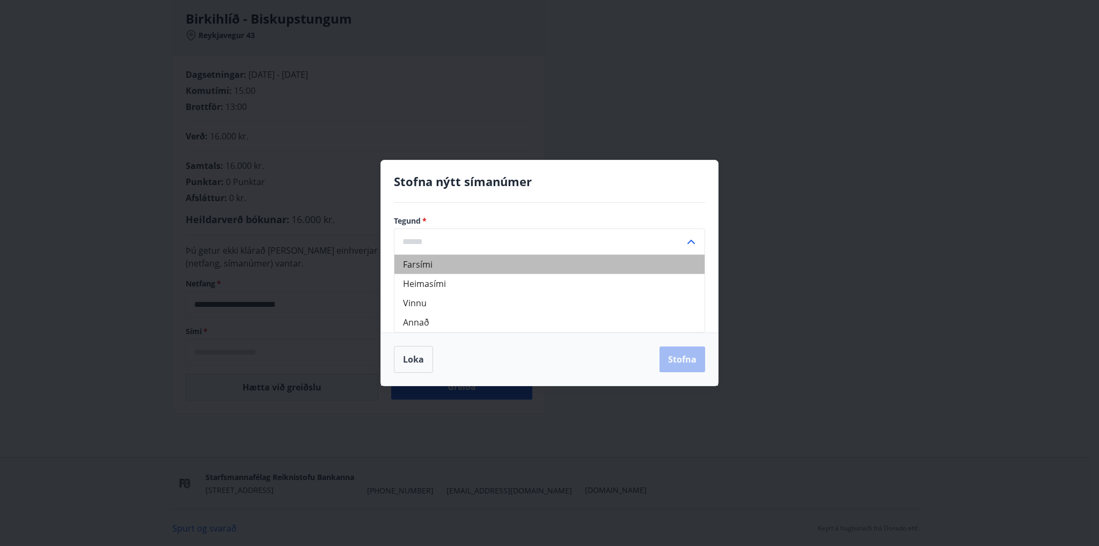
click at [476, 263] on li "Farsími" at bounding box center [549, 264] width 310 height 19
type input "*******"
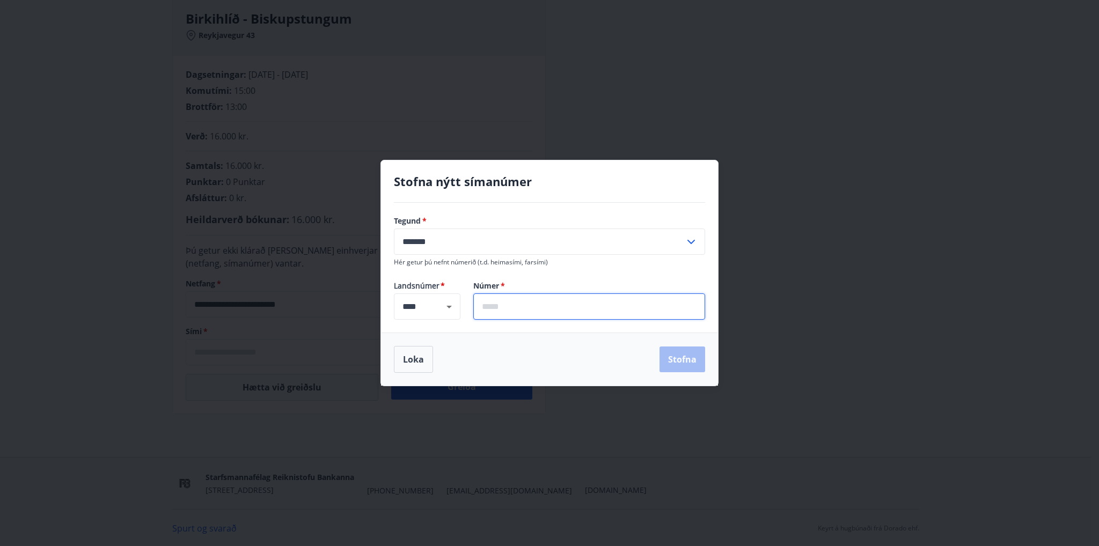
click at [515, 309] on input "text" at bounding box center [589, 307] width 232 height 26
type input "*******"
click at [693, 368] on button "Stofna" at bounding box center [683, 360] width 46 height 26
type input "**********"
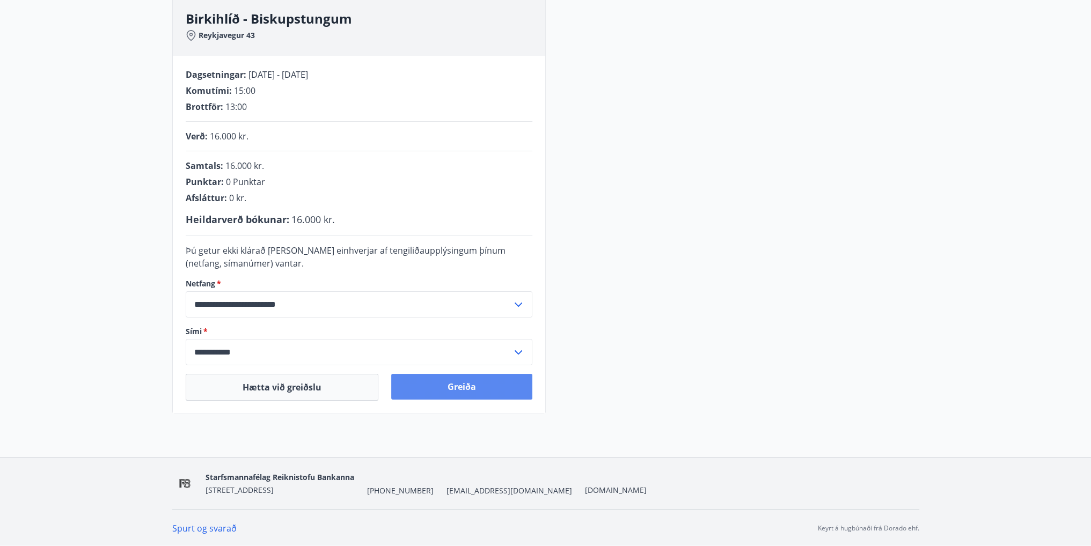
click at [484, 392] on button "Greiða" at bounding box center [461, 387] width 141 height 26
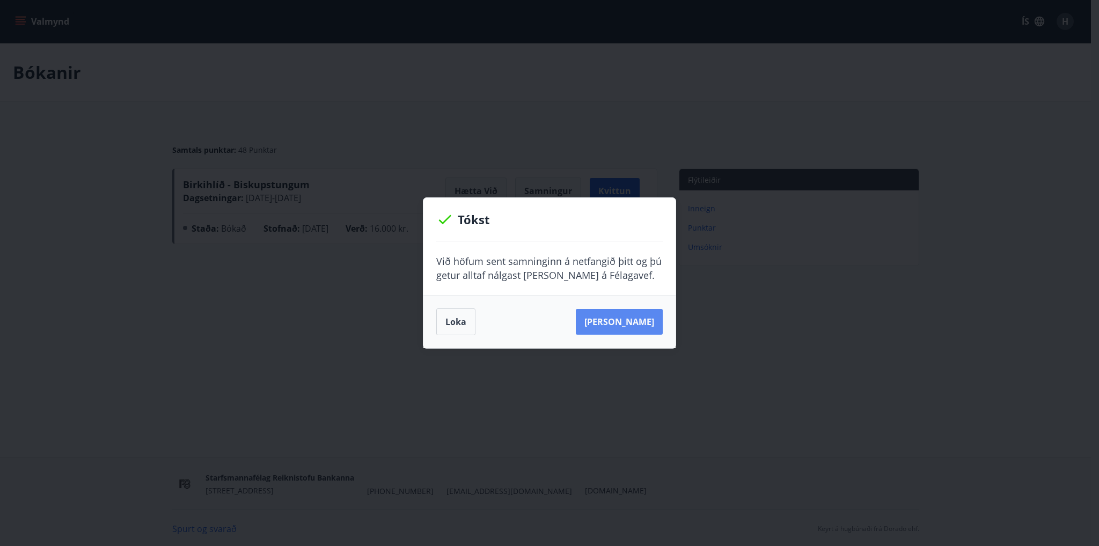
click at [634, 322] on button "[PERSON_NAME]" at bounding box center [619, 322] width 87 height 26
